Goal: Information Seeking & Learning: Learn about a topic

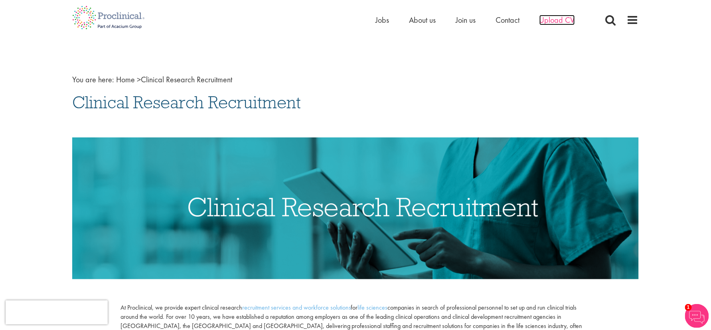
click at [558, 21] on span "Upload CV" at bounding box center [558, 20] width 36 height 10
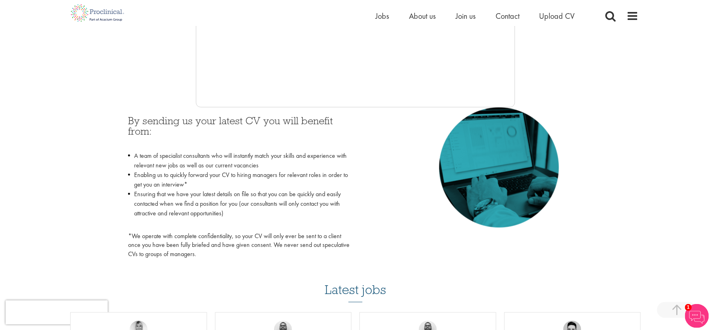
scroll to position [313, 0]
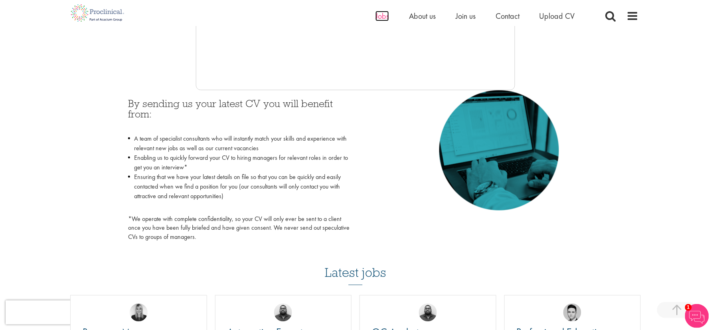
click at [383, 15] on span "Jobs" at bounding box center [383, 16] width 14 height 10
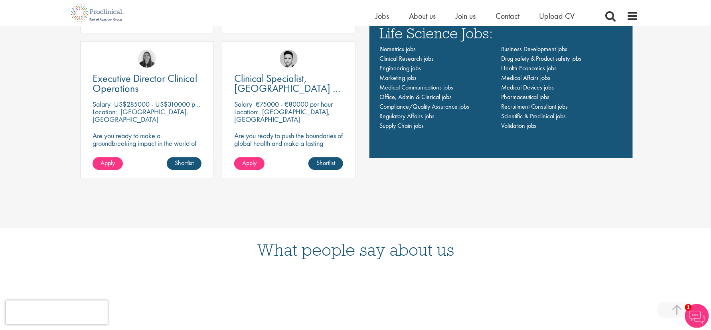
scroll to position [675, 0]
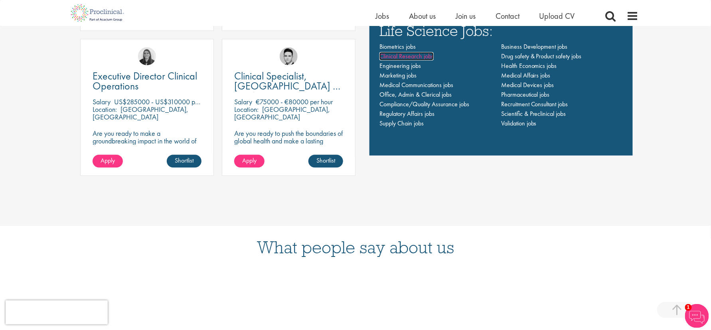
click at [416, 55] on span "Clinical Research jobs" at bounding box center [407, 56] width 54 height 8
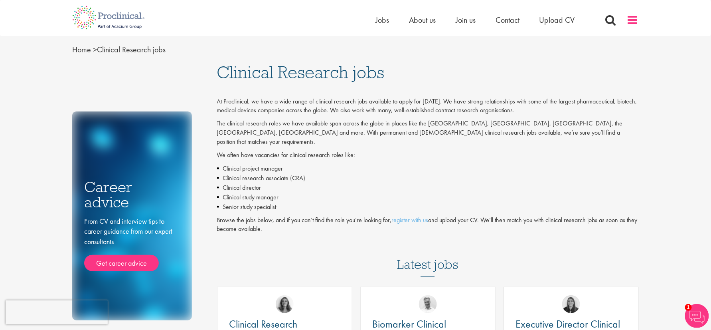
click at [628, 21] on span at bounding box center [633, 20] width 12 height 12
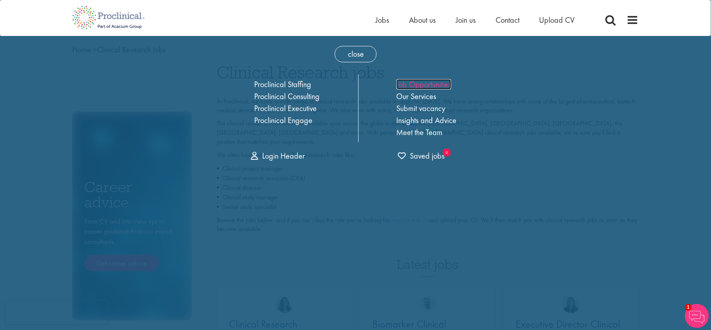
click at [427, 83] on link "Job Opportunities" at bounding box center [424, 84] width 55 height 10
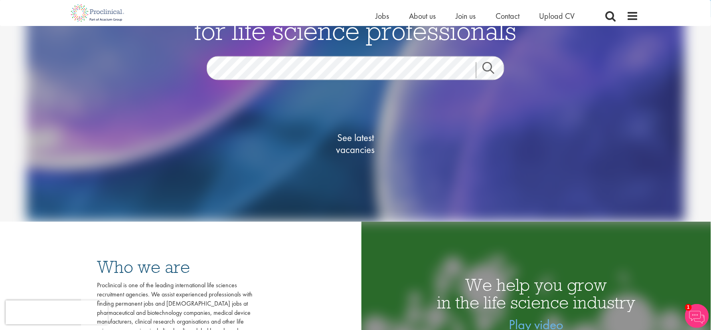
scroll to position [39, 0]
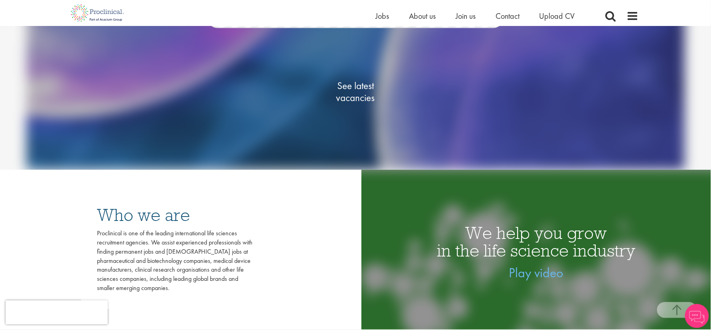
scroll to position [154, 0]
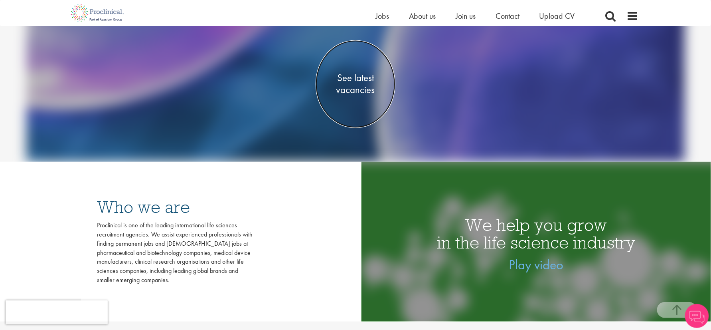
click at [357, 76] on span "See latest vacancies" at bounding box center [356, 84] width 80 height 24
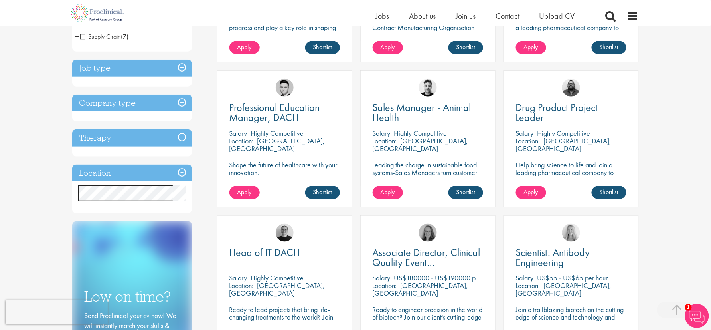
scroll to position [235, 0]
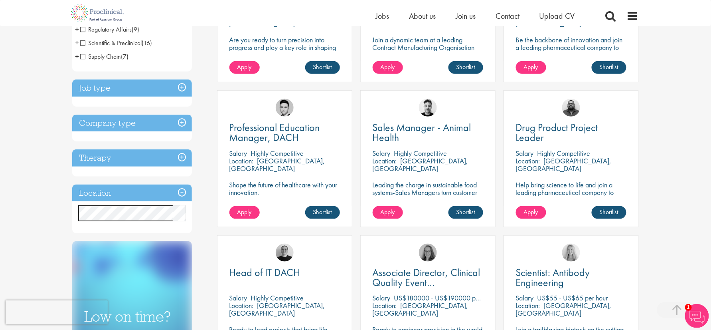
click at [131, 190] on h3 "Location" at bounding box center [132, 192] width 120 height 17
click at [138, 158] on h3 "Therapy" at bounding box center [132, 157] width 120 height 17
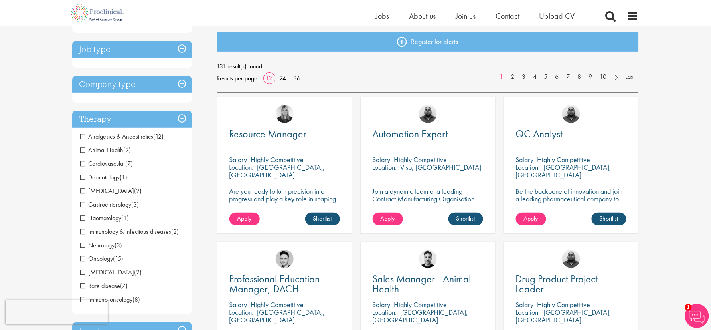
scroll to position [55, 0]
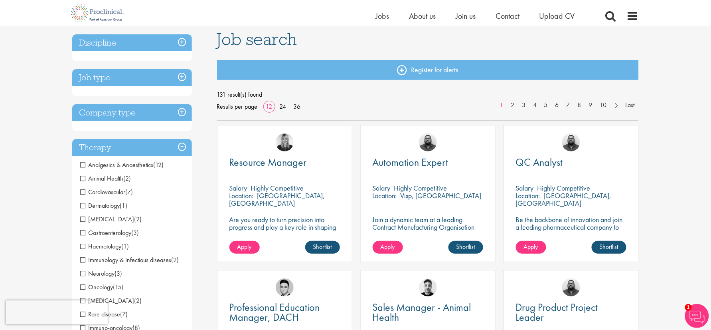
click at [140, 80] on h3 "Job type" at bounding box center [132, 77] width 120 height 17
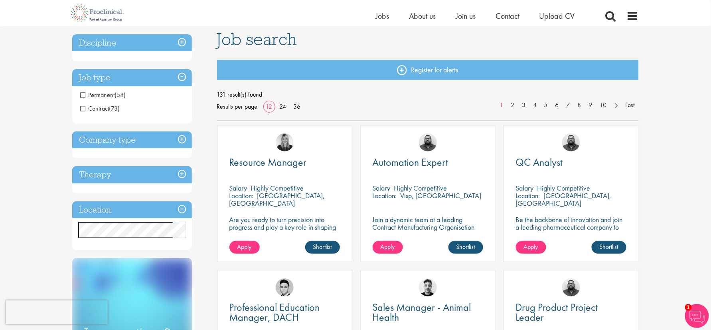
click at [120, 94] on span "(58)" at bounding box center [120, 95] width 11 height 8
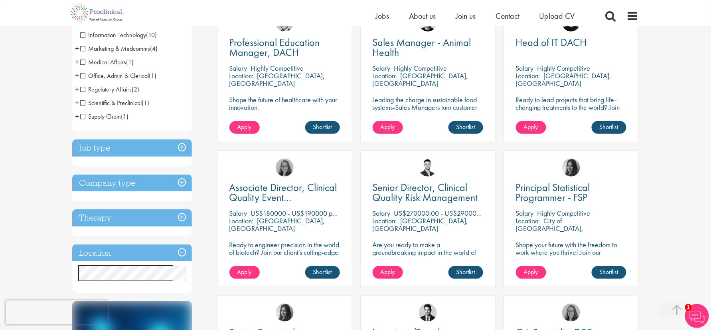
scroll to position [296, 0]
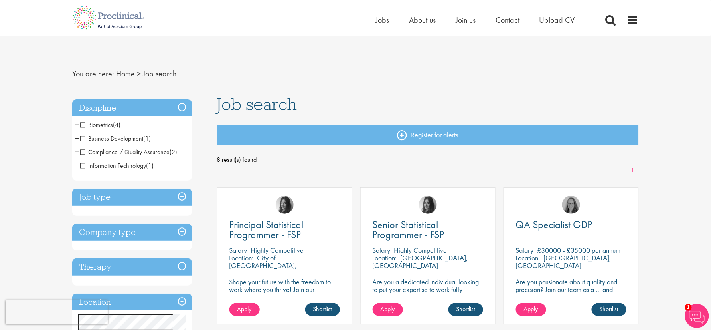
click at [165, 101] on h3 "Discipline" at bounding box center [132, 107] width 120 height 17
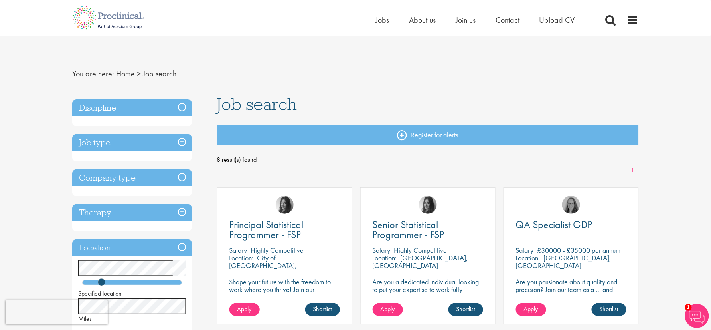
click at [137, 142] on h3 "Job type" at bounding box center [132, 142] width 120 height 17
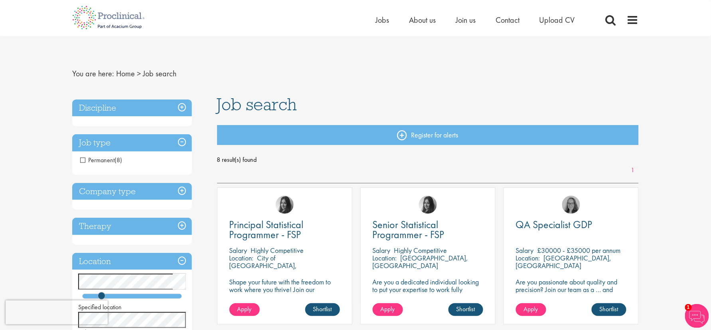
click at [137, 142] on h3 "Job type" at bounding box center [132, 142] width 120 height 17
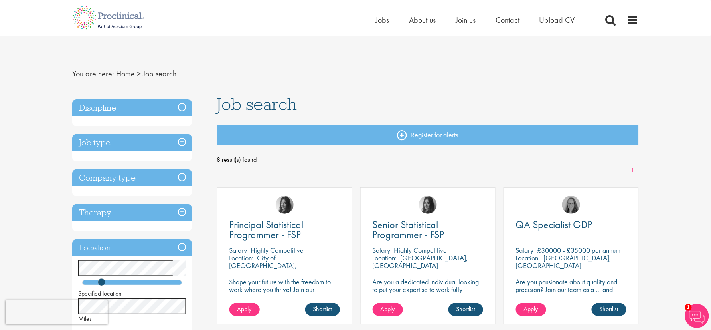
click at [125, 177] on h3 "Company type" at bounding box center [132, 177] width 120 height 17
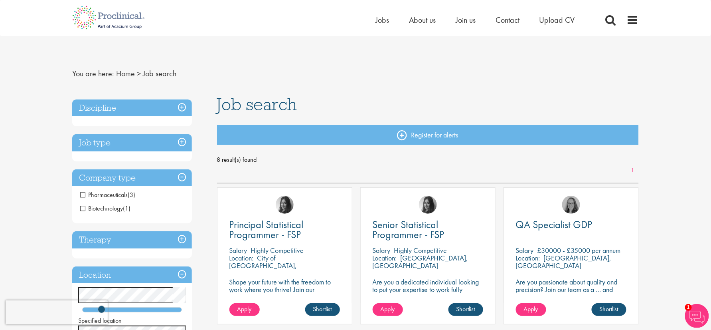
click at [125, 177] on h3 "Company type" at bounding box center [132, 177] width 120 height 17
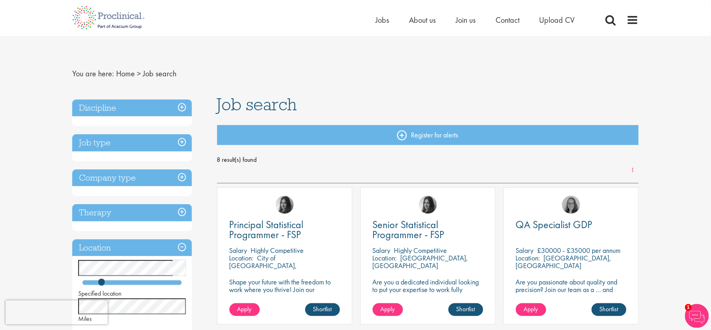
click at [116, 213] on h3 "Therapy" at bounding box center [132, 212] width 120 height 17
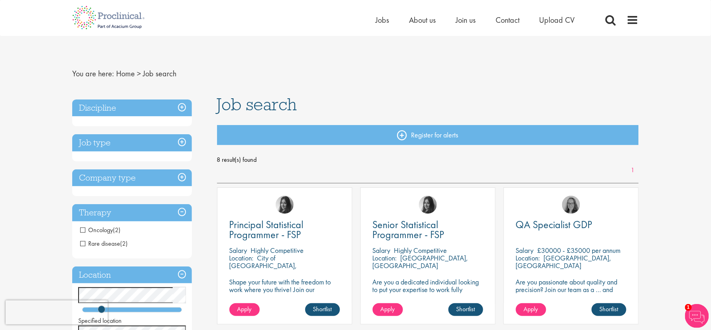
click at [116, 213] on h3 "Therapy" at bounding box center [132, 212] width 120 height 17
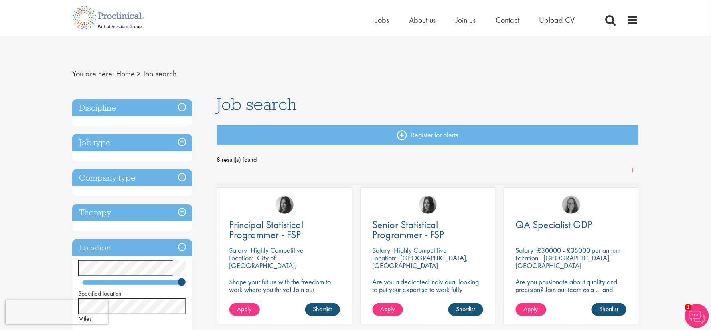
drag, startPoint x: 103, startPoint y: 283, endPoint x: 186, endPoint y: 285, distance: 83.1
click at [186, 285] on div "Specified location Miles" at bounding box center [132, 291] width 120 height 63
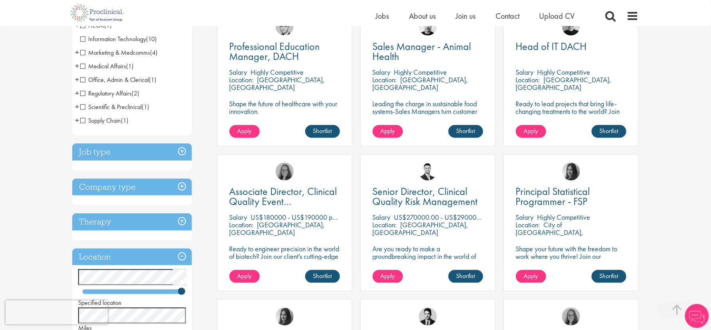
scroll to position [235, 0]
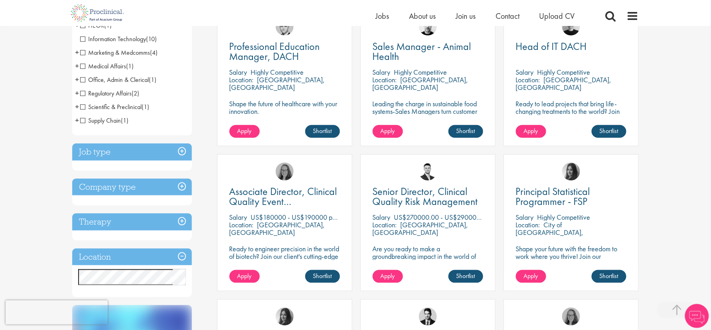
scroll to position [210, 0]
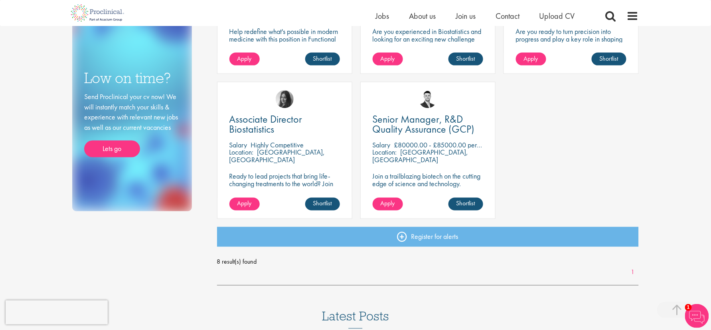
scroll to position [415, 0]
